Goal: Book appointment/travel/reservation

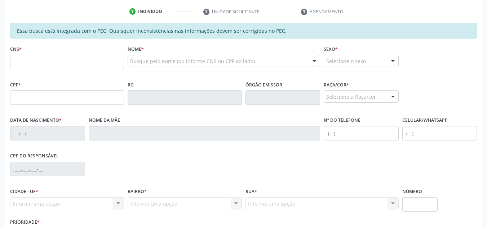
scroll to position [144, 0]
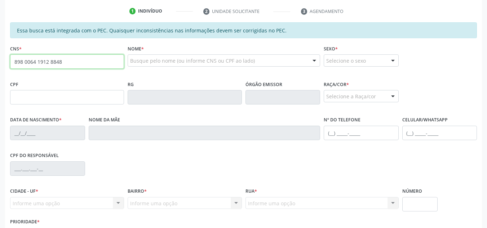
type input "898 0064 1912 8848"
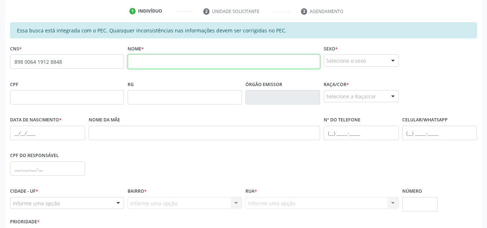
click at [225, 61] on input "text" at bounding box center [224, 61] width 193 height 14
type input "[PERSON_NAME]"
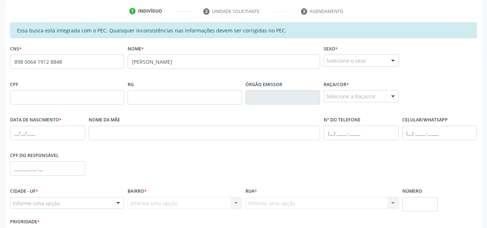
click at [381, 59] on div "Selecione o sexo" at bounding box center [361, 60] width 75 height 12
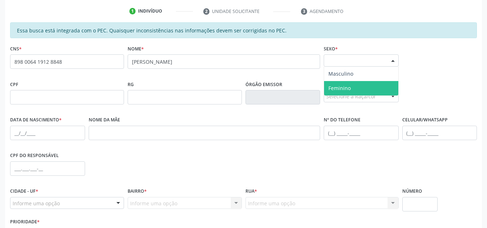
click at [364, 84] on span "Feminino" at bounding box center [361, 88] width 74 height 14
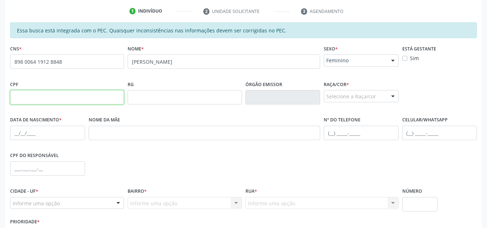
click at [85, 95] on input "text" at bounding box center [67, 97] width 114 height 14
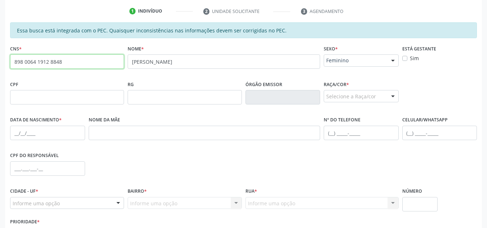
drag, startPoint x: 71, startPoint y: 60, endPoint x: 50, endPoint y: 62, distance: 20.7
click at [50, 62] on input "898 0064 1912 8848" at bounding box center [67, 61] width 114 height 14
drag, startPoint x: 46, startPoint y: 62, endPoint x: 19, endPoint y: 61, distance: 27.1
click at [19, 61] on input "898 0064 1912 8848" at bounding box center [67, 61] width 114 height 14
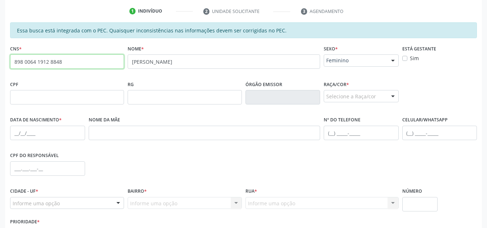
click at [18, 61] on input "898 0064 1912 8848" at bounding box center [67, 61] width 114 height 14
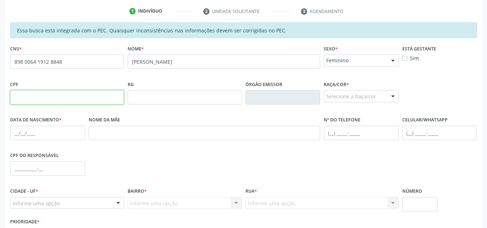
click at [29, 97] on input "text" at bounding box center [67, 97] width 114 height 14
type input "007.242.674-84"
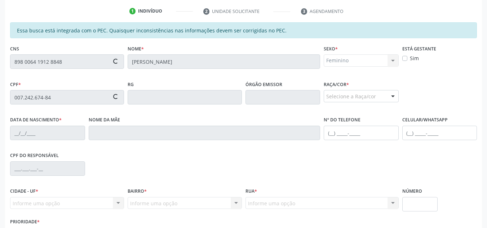
type input "1[DATE]"
type input "[PERSON_NAME]"
type input "[PHONE_NUMBER]"
type input "30"
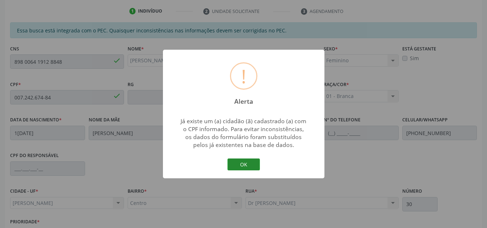
click at [246, 165] on button "OK" at bounding box center [244, 165] width 32 height 12
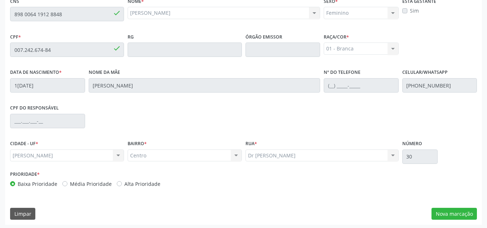
scroll to position [194, 0]
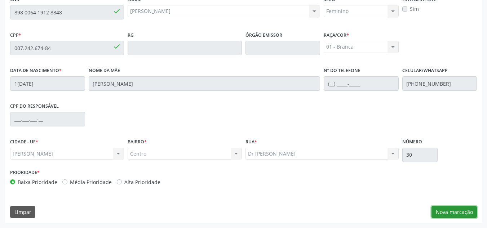
click at [445, 214] on button "Nova marcação" at bounding box center [454, 212] width 45 height 12
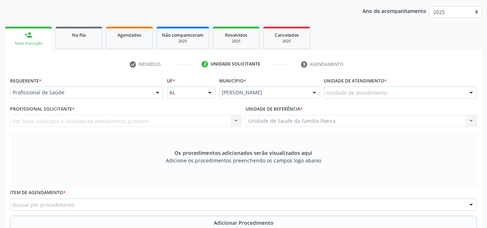
scroll to position [85, 0]
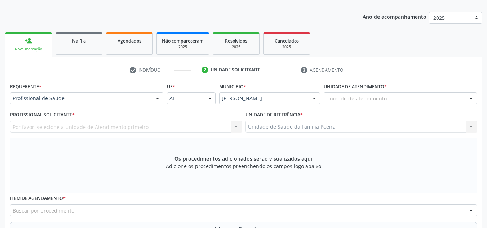
click at [401, 101] on div "Unidade de atendimento" at bounding box center [400, 98] width 153 height 12
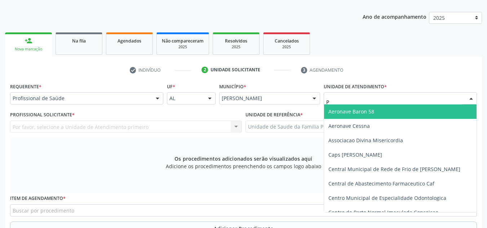
type input "PO"
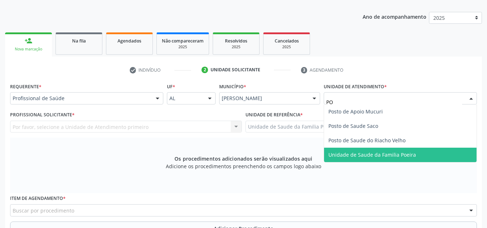
click at [387, 158] on span "Unidade de Saude da Familia Poeira" at bounding box center [373, 154] width 88 height 7
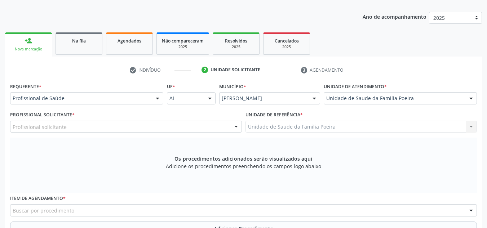
click at [86, 129] on div "Profissional solicitante" at bounding box center [126, 127] width 232 height 12
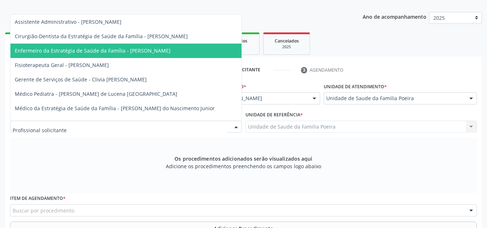
click at [105, 49] on span "Enfermeiro da Estratégia de Saúde da Família - [PERSON_NAME]" at bounding box center [93, 50] width 156 height 7
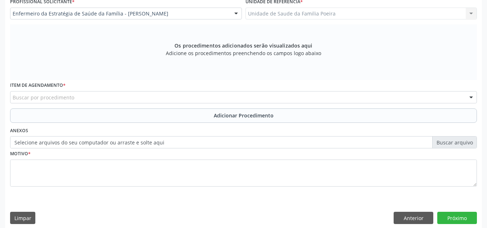
scroll to position [205, 0]
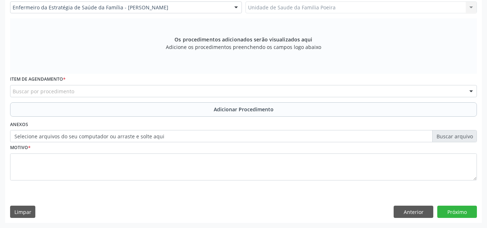
click at [95, 91] on div "Buscar por procedimento" at bounding box center [243, 91] width 467 height 12
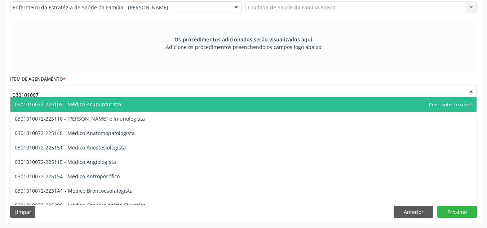
type input "0301010072"
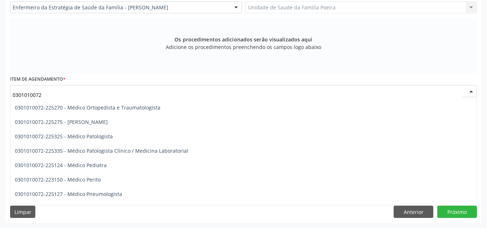
scroll to position [649, 0]
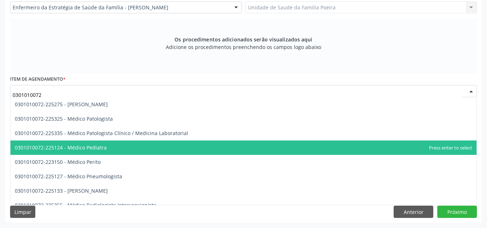
click at [102, 148] on span "0301010072-225124 - Médico Pediatra" at bounding box center [61, 147] width 92 height 7
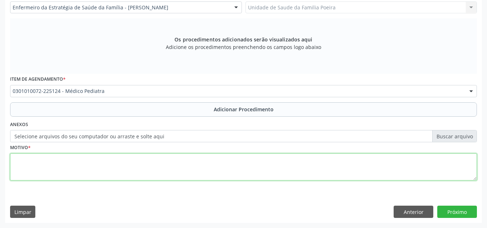
click at [97, 170] on textarea at bounding box center [243, 167] width 467 height 27
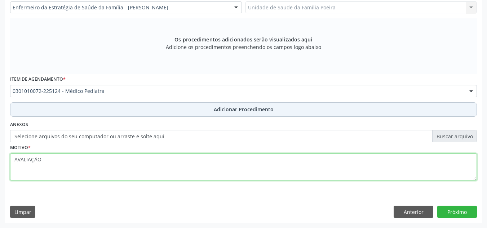
type textarea "AVALIAÇÃO"
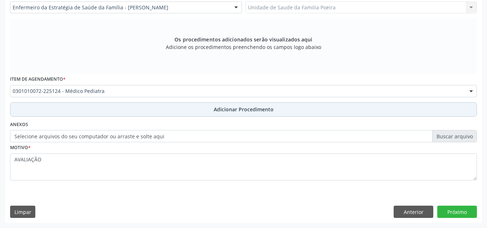
click at [223, 111] on span "Adicionar Procedimento" at bounding box center [244, 110] width 60 height 8
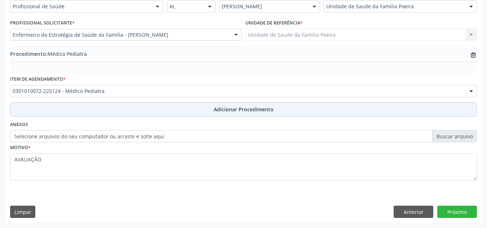
scroll to position [177, 0]
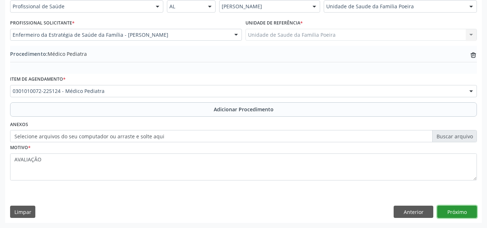
click at [460, 210] on button "Próximo" at bounding box center [457, 212] width 40 height 12
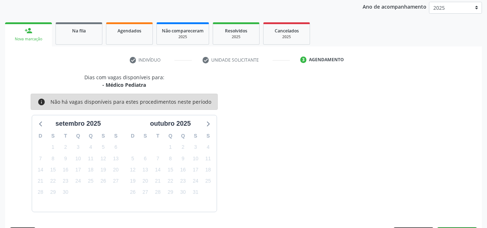
scroll to position [117, 0]
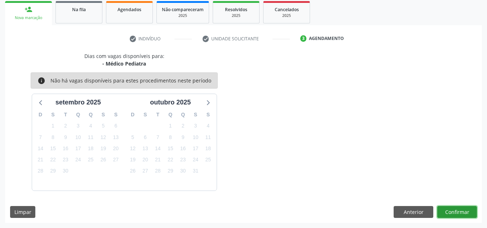
click at [458, 211] on button "Confirmar" at bounding box center [457, 212] width 40 height 12
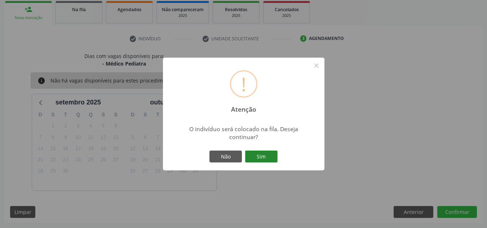
click at [264, 152] on button "Sim" at bounding box center [261, 157] width 32 height 12
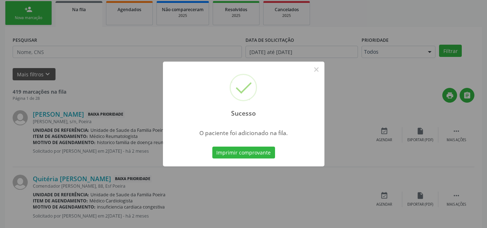
scroll to position [20, 0]
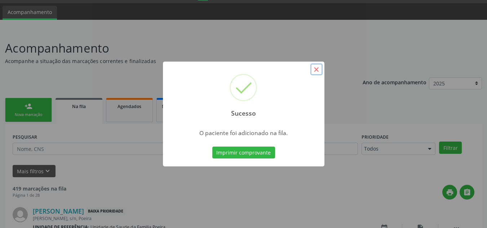
click at [315, 69] on button "×" at bounding box center [317, 69] width 12 height 12
